Goal: Task Accomplishment & Management: Use online tool/utility

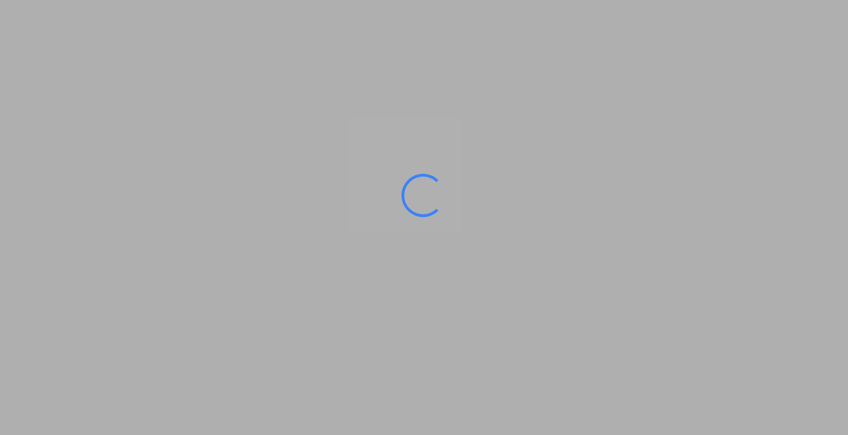
drag, startPoint x: 0, startPoint y: 0, endPoint x: 575, endPoint y: 155, distance: 595.8
drag, startPoint x: 575, startPoint y: 155, endPoint x: 502, endPoint y: 85, distance: 101.4
click at [502, 85] on ms-splash-screen at bounding box center [424, 217] width 848 height 435
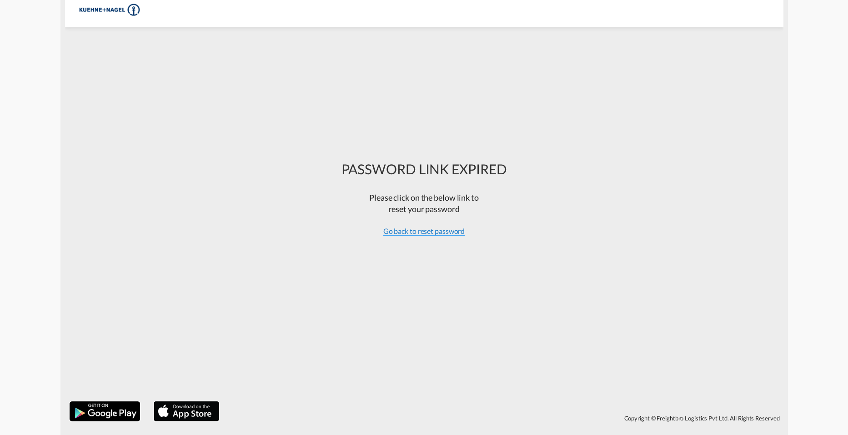
click at [413, 228] on span "Go back to reset password" at bounding box center [424, 231] width 82 height 9
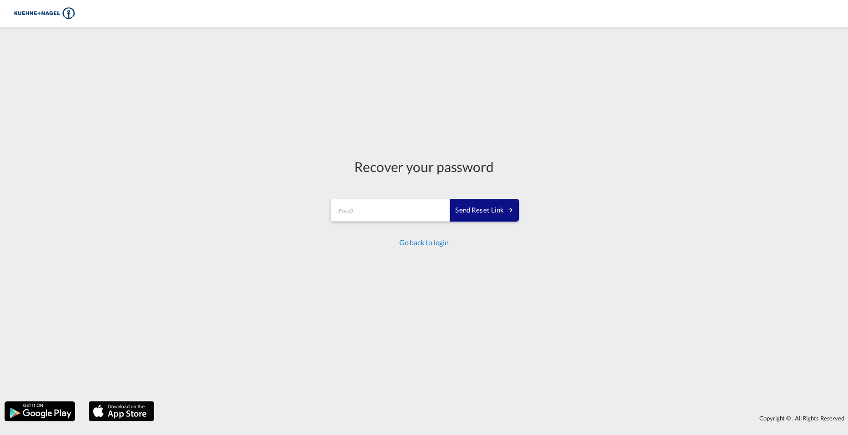
click at [420, 242] on link "Go back to login" at bounding box center [424, 242] width 50 height 9
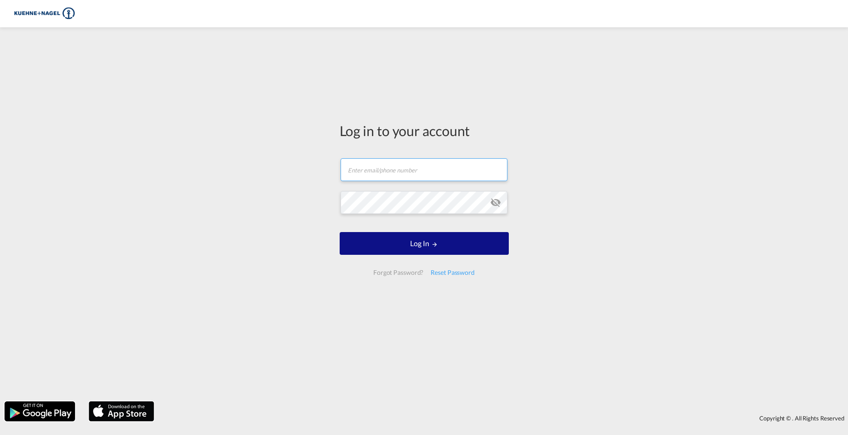
type input "[PERSON_NAME][EMAIL_ADDRESS][PERSON_NAME][PERSON_NAME][DOMAIN_NAME]"
click at [407, 174] on input "[PERSON_NAME][EMAIL_ADDRESS][PERSON_NAME][PERSON_NAME][DOMAIN_NAME]" at bounding box center [424, 169] width 167 height 23
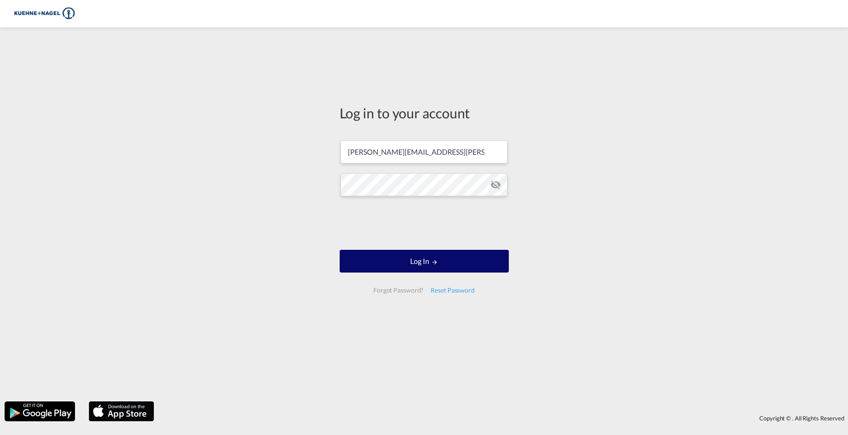
click at [438, 260] on button "Log In" at bounding box center [424, 261] width 169 height 23
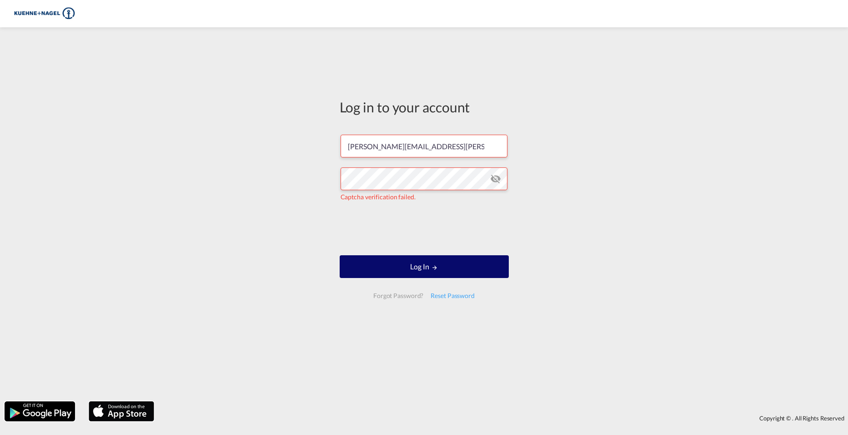
click at [417, 274] on button "Log In" at bounding box center [424, 266] width 169 height 23
